Goal: Obtain resource: Obtain resource

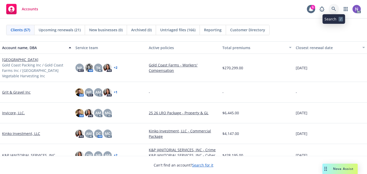
click at [330, 5] on link at bounding box center [333, 9] width 10 height 10
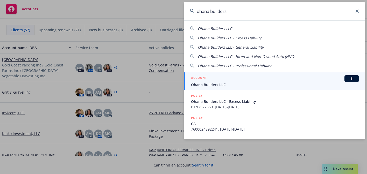
type input "ohana builders"
click at [228, 87] on span "Ohana Builders LLC" at bounding box center [275, 84] width 168 height 5
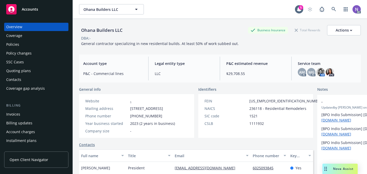
click at [26, 68] on div "Quoting plans" at bounding box center [18, 71] width 25 height 8
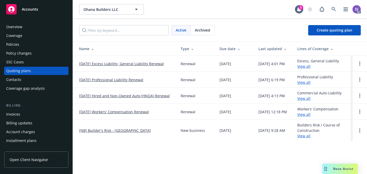
click at [144, 112] on link "10/15/25 Workers' Compensation Renewal" at bounding box center [114, 111] width 70 height 5
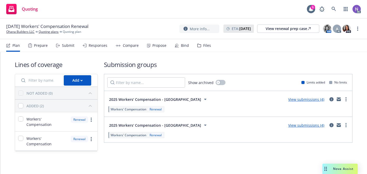
click at [45, 44] on div "Prepare" at bounding box center [41, 46] width 14 height 4
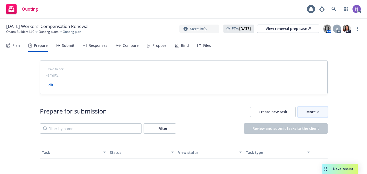
click at [308, 111] on div "More" at bounding box center [312, 112] width 13 height 10
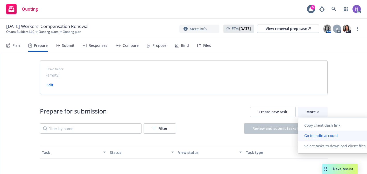
click at [308, 133] on span "Go to Indio account" at bounding box center [321, 135] width 46 height 5
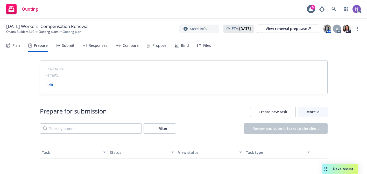
click at [200, 46] on div "Files" at bounding box center [204, 45] width 14 height 12
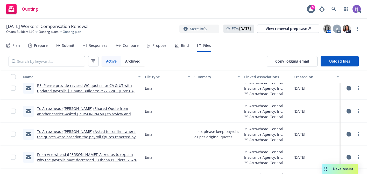
scroll to position [67, 0]
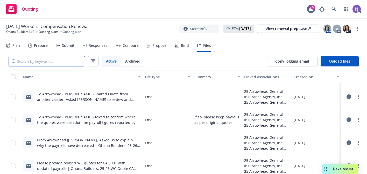
click at [70, 61] on input "Search by keyword..." at bounding box center [47, 61] width 76 height 10
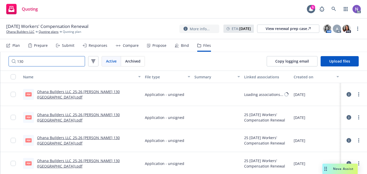
scroll to position [1, 0]
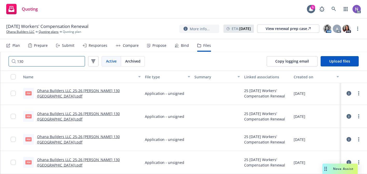
type input "130"
click at [98, 141] on link "Ohana Builders LLC_25-26 Acord 130 (CA).pdf" at bounding box center [78, 139] width 83 height 10
click at [102, 163] on link "Ohana Builders LLC_25-26 Acord 130 (CA).pdf" at bounding box center [78, 162] width 83 height 10
click at [105, 141] on link "Ohana Builders LLC_25-26 Acord 130 (CA).pdf" at bounding box center [78, 139] width 83 height 10
click at [109, 94] on link "Ohana Builders LLC_25-26 Acord 130 (UT).pdf" at bounding box center [78, 93] width 83 height 10
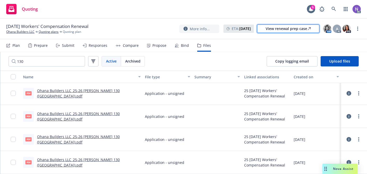
click at [281, 31] on div "View renewal prep case" at bounding box center [287, 29] width 45 height 8
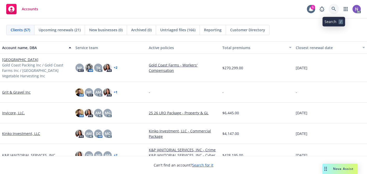
click at [332, 9] on icon at bounding box center [333, 9] width 5 height 5
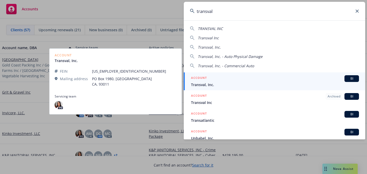
type input "transval"
click at [251, 79] on div "ACCOUNT BI" at bounding box center [275, 78] width 168 height 7
